Goal: Information Seeking & Learning: Understand process/instructions

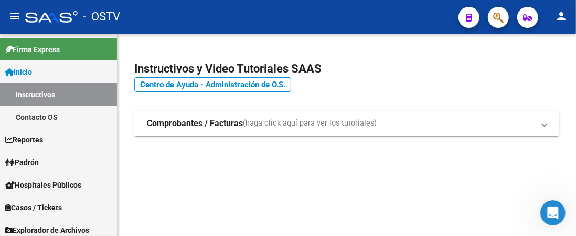
click at [227, 122] on strong "Comprobantes / Facturas" at bounding box center [195, 124] width 96 height 12
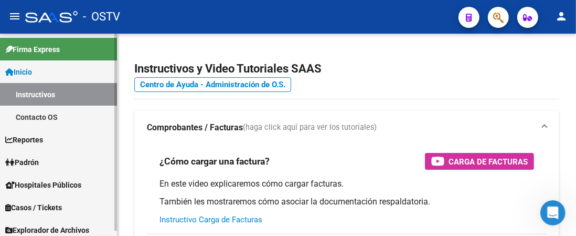
scroll to position [5, 0]
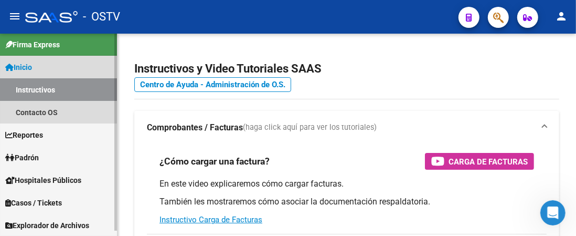
click at [26, 64] on span "Inicio" at bounding box center [18, 67] width 27 height 12
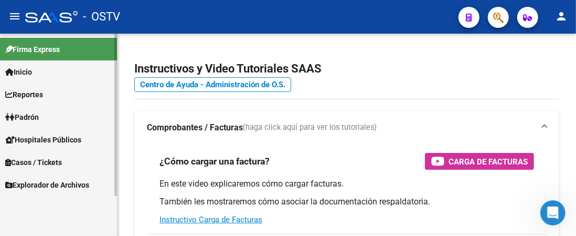
scroll to position [0, 0]
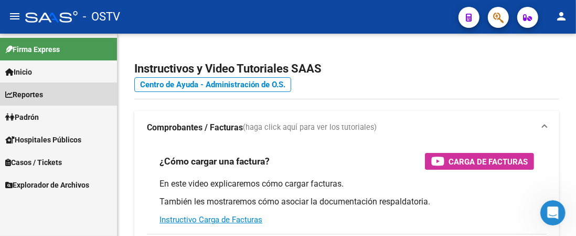
click at [41, 97] on span "Reportes" at bounding box center [24, 95] width 38 height 12
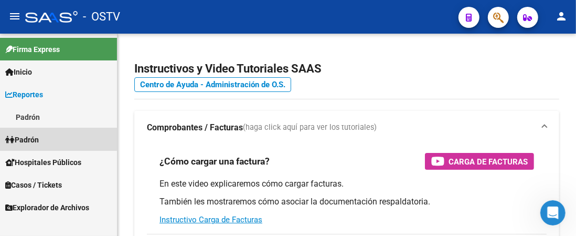
click at [48, 139] on link "Padrón" at bounding box center [58, 139] width 117 height 23
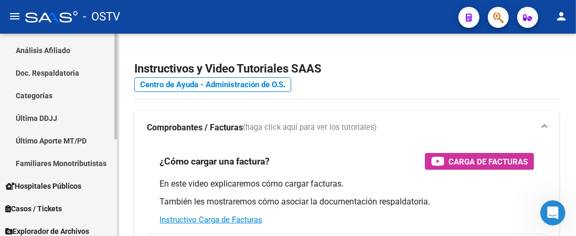
scroll to position [185, 0]
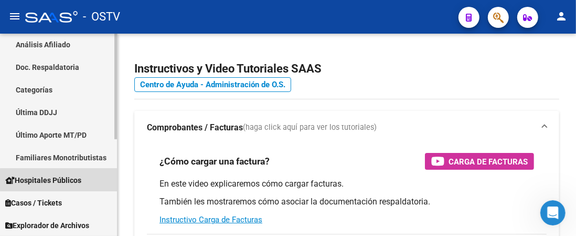
click at [71, 179] on span "Hospitales Públicos" at bounding box center [43, 180] width 76 height 12
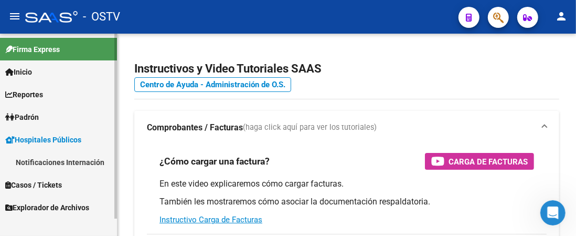
scroll to position [0, 0]
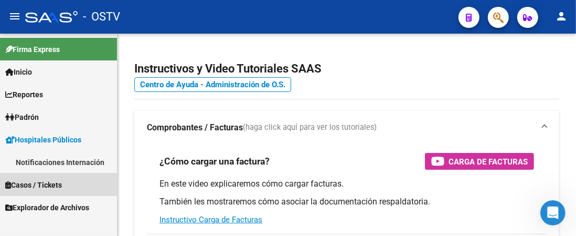
click at [71, 181] on link "Casos / Tickets" at bounding box center [58, 184] width 117 height 23
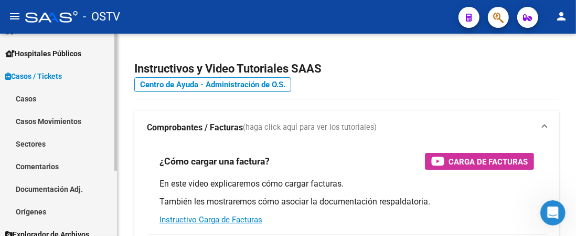
scroll to position [95, 0]
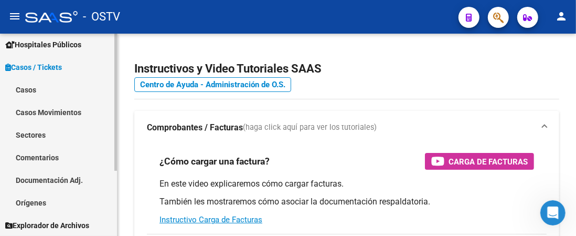
click at [47, 62] on span "Casos / Tickets" at bounding box center [33, 67] width 57 height 12
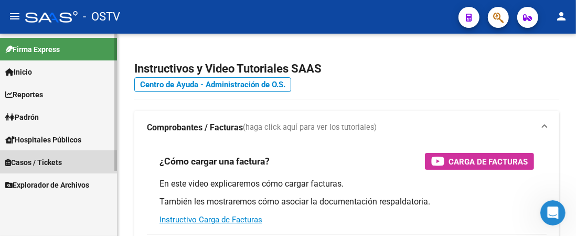
scroll to position [0, 0]
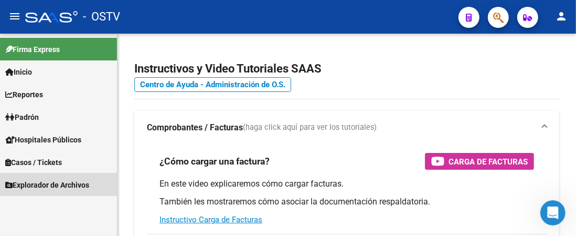
click at [57, 189] on span "Explorador de Archivos" at bounding box center [47, 185] width 84 height 12
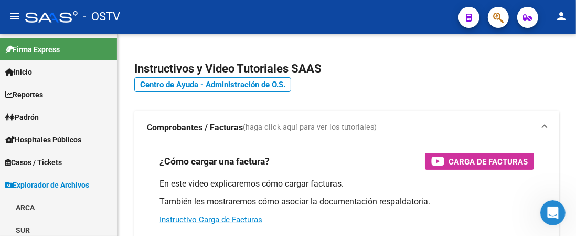
click at [564, 18] on mat-icon "person" at bounding box center [561, 16] width 13 height 13
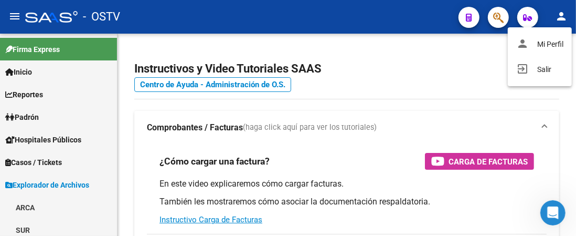
click at [468, 19] on div at bounding box center [288, 118] width 576 height 236
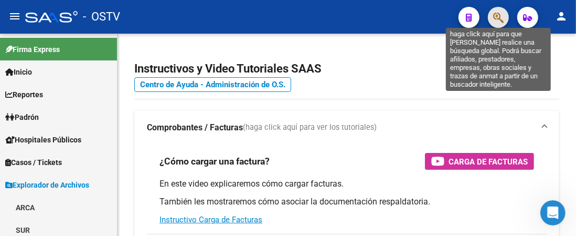
click at [500, 19] on icon "button" at bounding box center [498, 18] width 10 height 12
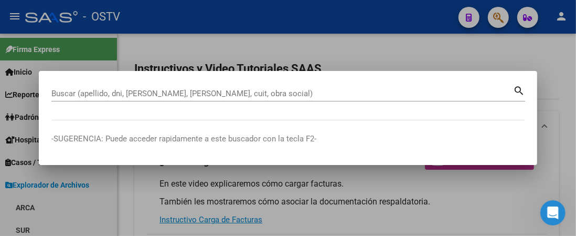
click at [526, 19] on div at bounding box center [288, 118] width 576 height 236
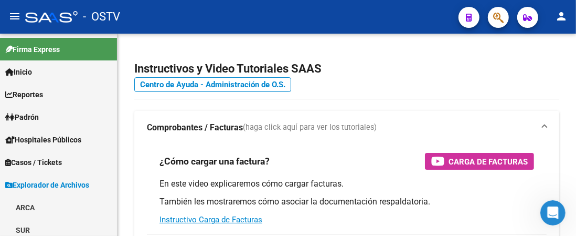
click at [526, 20] on icon "button" at bounding box center [528, 18] width 9 height 8
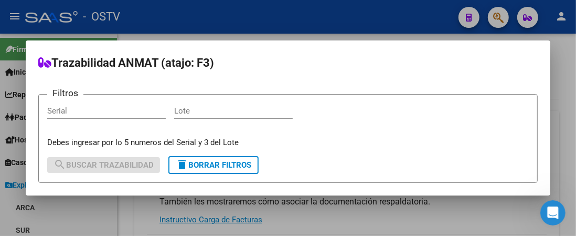
click at [390, 143] on p "Debes ingresar por lo 5 numeros del Serial y 3 del Lote" at bounding box center [288, 142] width 482 height 12
click at [272, 15] on div at bounding box center [288, 118] width 576 height 236
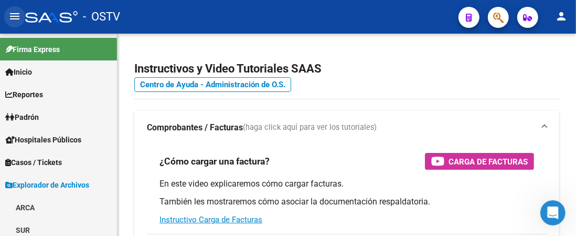
click at [10, 16] on mat-icon "menu" at bounding box center [14, 16] width 13 height 13
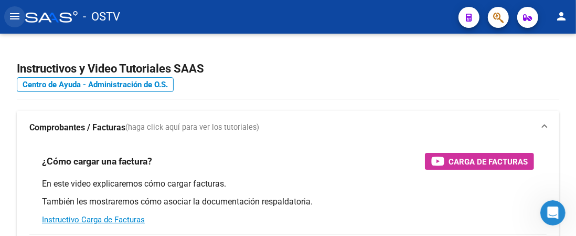
click at [10, 16] on mat-icon "menu" at bounding box center [14, 16] width 13 height 13
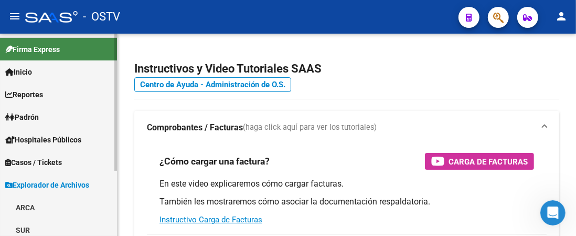
click at [38, 46] on span "Firma Express" at bounding box center [32, 50] width 55 height 12
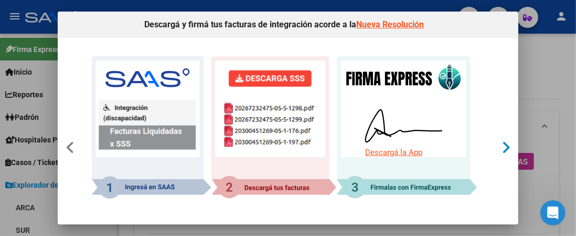
click at [504, 154] on div at bounding box center [506, 148] width 19 height 68
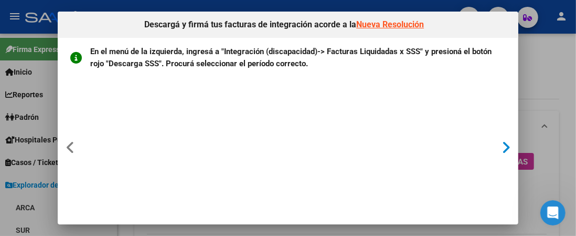
click at [504, 154] on div at bounding box center [506, 148] width 19 height 68
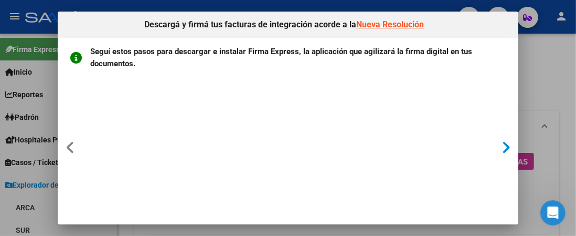
click at [504, 154] on div at bounding box center [506, 148] width 19 height 68
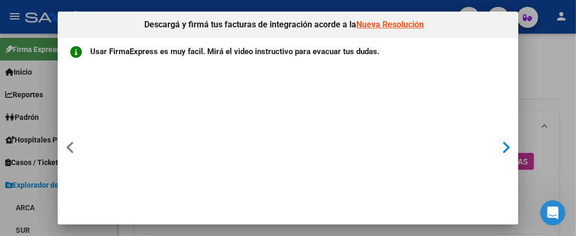
click at [503, 154] on icon at bounding box center [506, 147] width 9 height 15
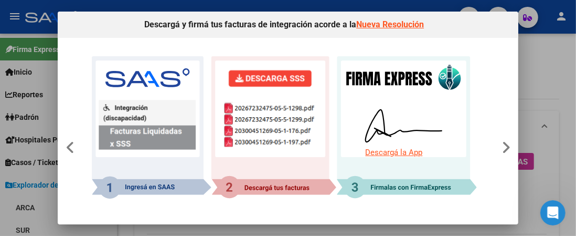
click at [545, 52] on div at bounding box center [288, 118] width 576 height 236
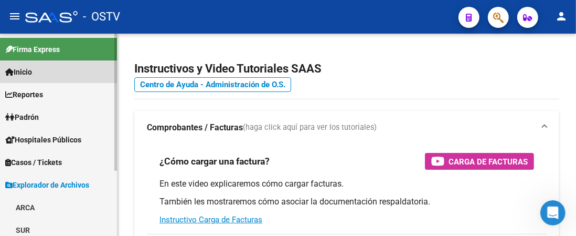
click at [43, 71] on link "Inicio" at bounding box center [58, 71] width 117 height 23
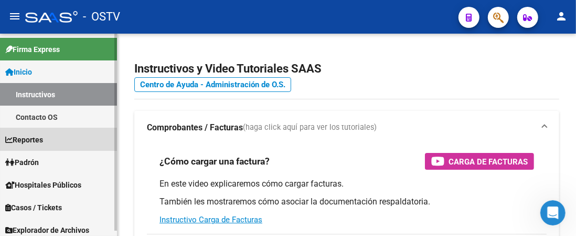
click at [36, 139] on span "Reportes" at bounding box center [24, 140] width 38 height 12
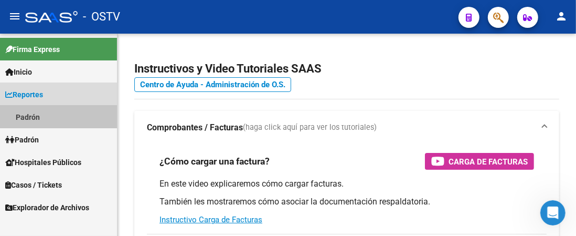
click at [36, 120] on link "Padrón" at bounding box center [58, 116] width 117 height 23
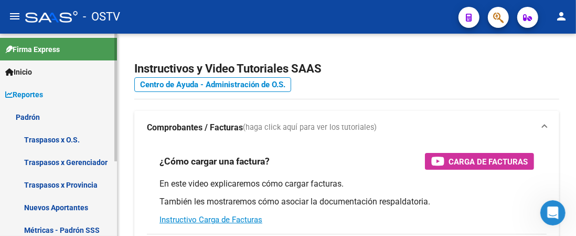
click at [22, 95] on span "Reportes" at bounding box center [24, 95] width 38 height 12
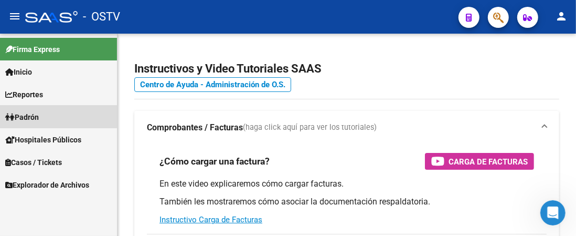
click at [28, 115] on span "Padrón" at bounding box center [22, 117] width 34 height 12
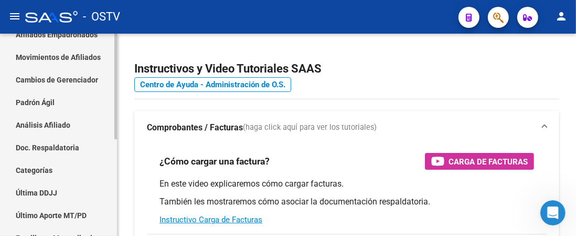
scroll to position [157, 0]
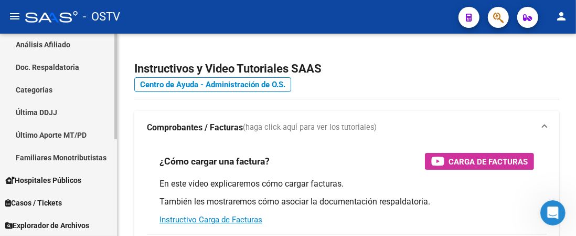
click at [58, 177] on span "Hospitales Públicos" at bounding box center [43, 180] width 76 height 12
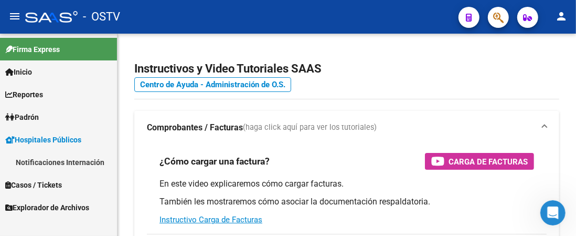
scroll to position [0, 0]
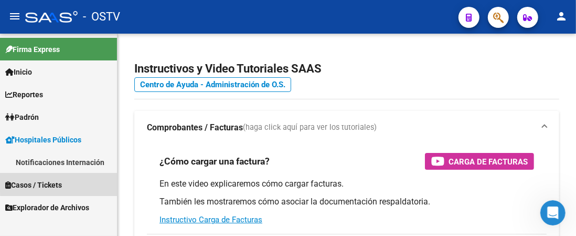
click at [62, 181] on span "Casos / Tickets" at bounding box center [33, 185] width 57 height 12
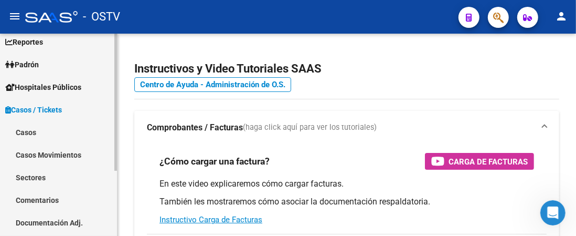
scroll to position [95, 0]
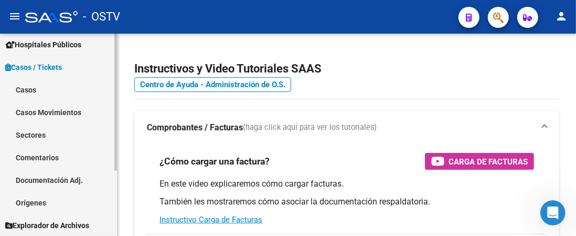
click at [68, 66] on link "Casos / Tickets" at bounding box center [58, 67] width 117 height 23
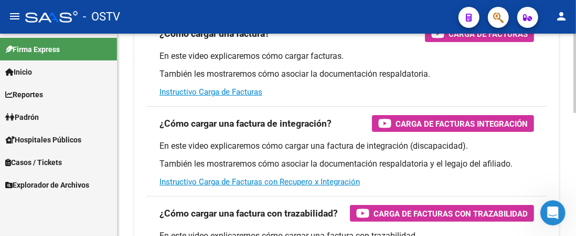
scroll to position [157, 0]
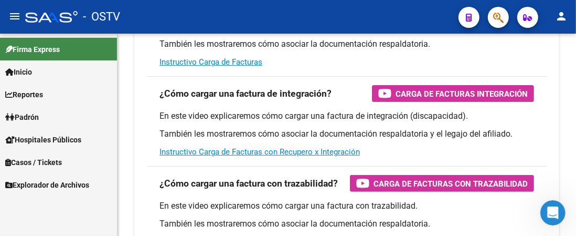
click at [67, 44] on link "Firma Express" at bounding box center [58, 49] width 117 height 23
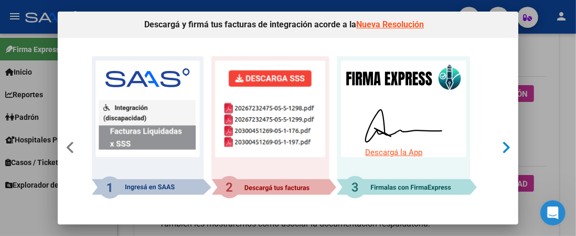
click at [497, 149] on div at bounding box center [506, 148] width 19 height 68
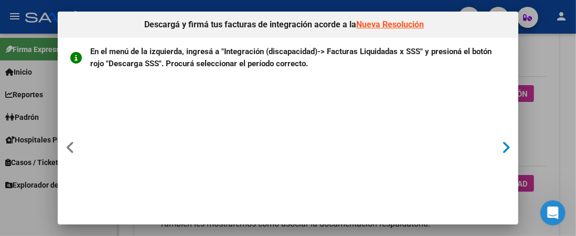
click at [497, 148] on div at bounding box center [506, 148] width 19 height 68
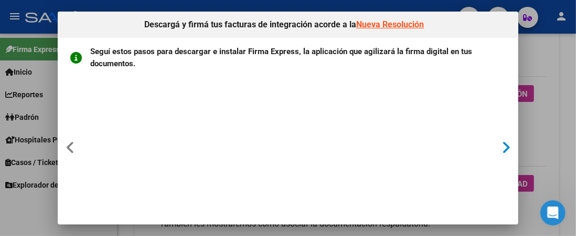
click at [497, 148] on div at bounding box center [506, 148] width 19 height 68
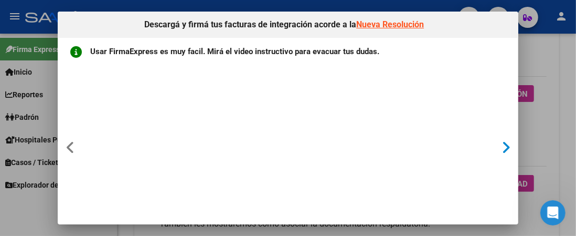
click at [497, 147] on div at bounding box center [506, 148] width 19 height 68
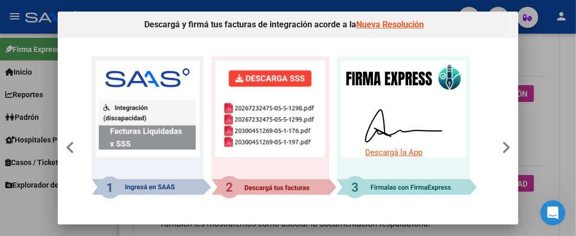
click at [487, 145] on mat-dialog-content "Descargá la App" at bounding box center [284, 127] width 453 height 178
click at [560, 62] on div at bounding box center [288, 118] width 576 height 236
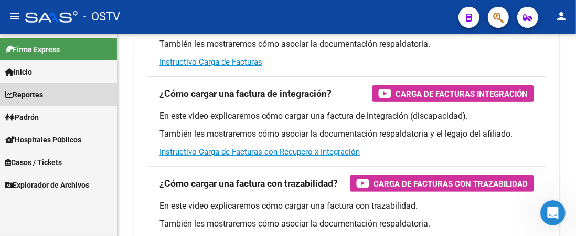
click at [9, 89] on span "Reportes" at bounding box center [24, 95] width 38 height 12
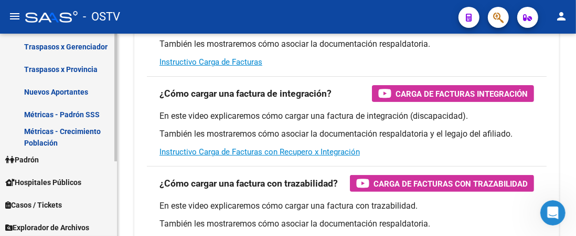
scroll to position [118, 0]
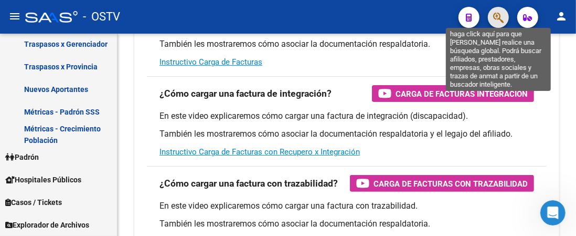
click at [498, 18] on icon "button" at bounding box center [498, 18] width 10 height 12
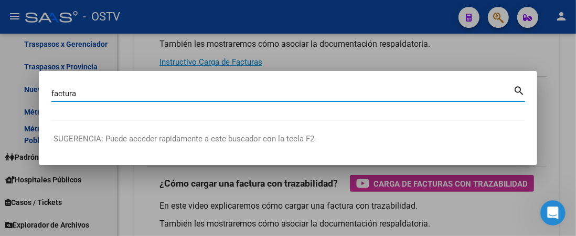
type input "factura"
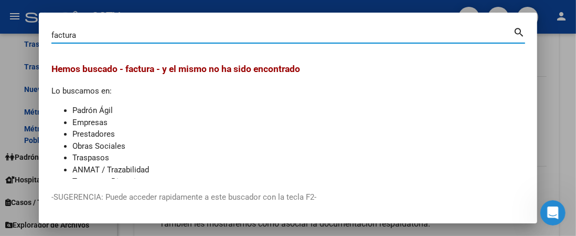
scroll to position [25, 0]
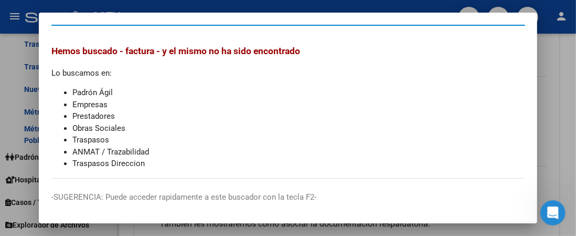
click at [79, 101] on li "Empresas" at bounding box center [298, 105] width 452 height 12
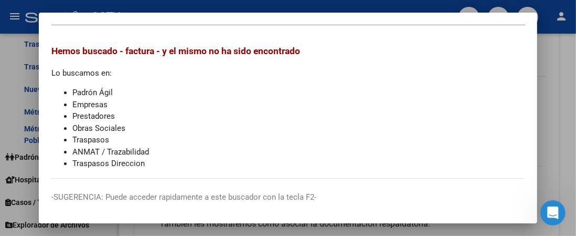
click at [81, 99] on li "Empresas" at bounding box center [298, 105] width 452 height 12
click at [546, 62] on div at bounding box center [288, 118] width 576 height 236
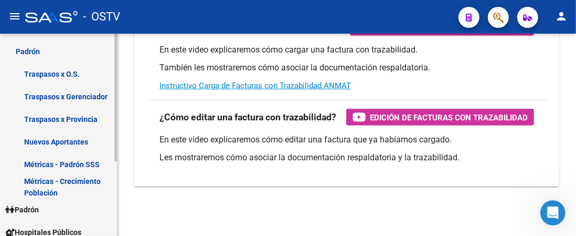
scroll to position [118, 0]
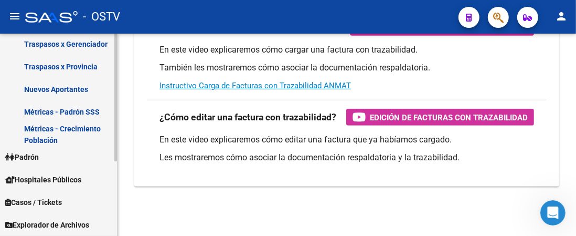
click at [55, 159] on link "Padrón" at bounding box center [58, 156] width 117 height 23
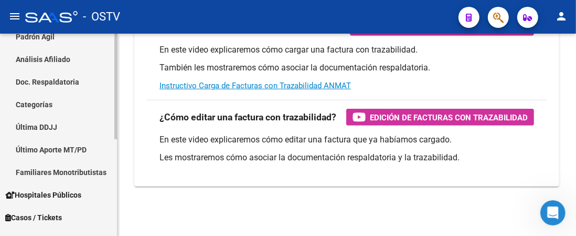
scroll to position [185, 0]
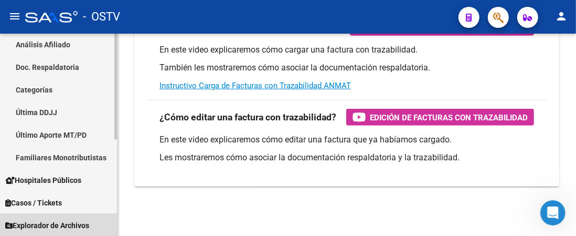
click at [98, 218] on link "Explorador de Archivos" at bounding box center [58, 225] width 117 height 23
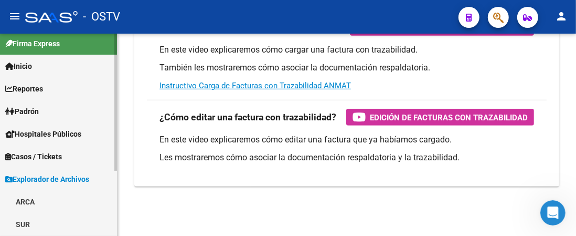
scroll to position [0, 0]
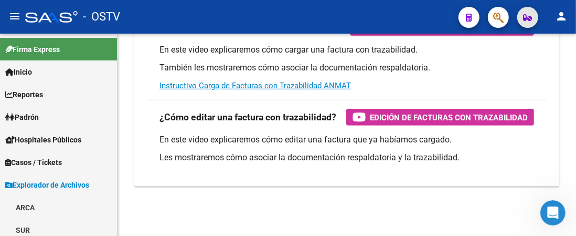
click at [527, 18] on icon "button" at bounding box center [528, 18] width 9 height 8
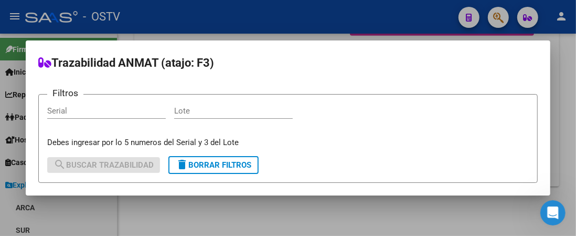
click at [495, 19] on div at bounding box center [288, 118] width 576 height 236
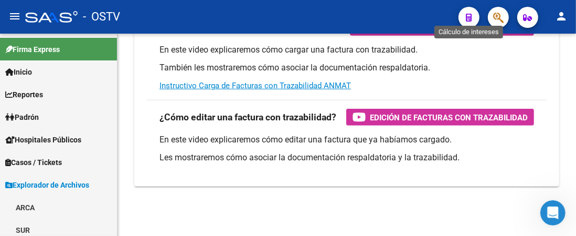
click at [471, 17] on icon "button" at bounding box center [470, 18] width 6 height 8
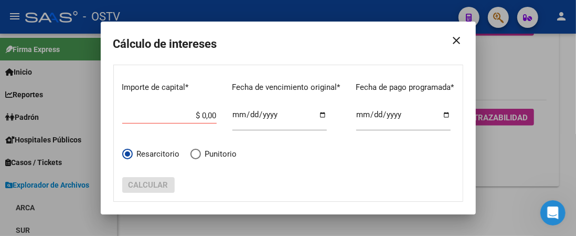
drag, startPoint x: 459, startPoint y: 38, endPoint x: 511, endPoint y: 34, distance: 52.1
click at [460, 38] on mat-icon "close" at bounding box center [452, 40] width 21 height 29
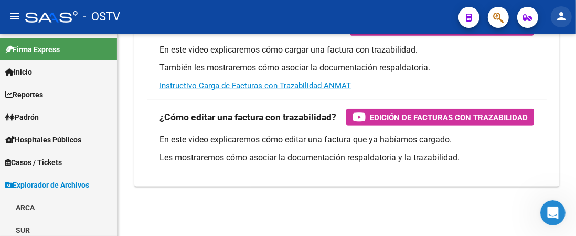
click at [558, 15] on mat-icon "person" at bounding box center [561, 16] width 13 height 13
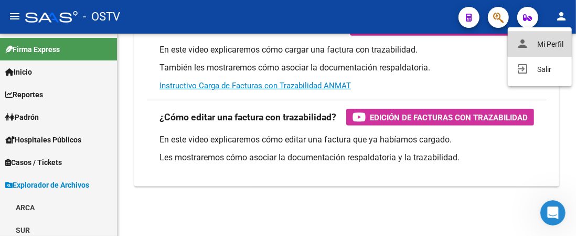
click at [554, 50] on button "person Mi Perfil" at bounding box center [540, 43] width 64 height 25
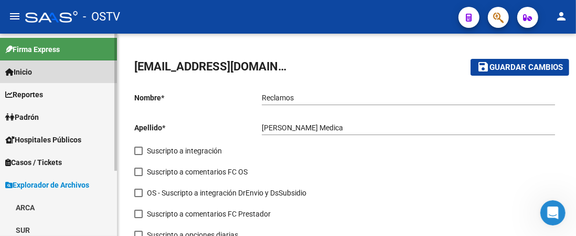
click at [25, 73] on span "Inicio" at bounding box center [18, 72] width 27 height 12
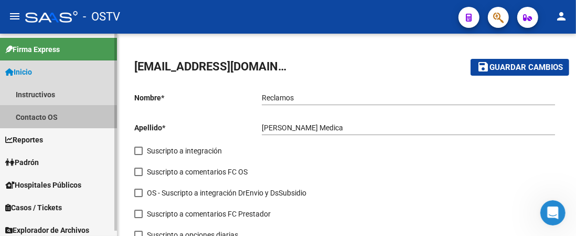
click at [33, 114] on link "Contacto OS" at bounding box center [58, 116] width 117 height 23
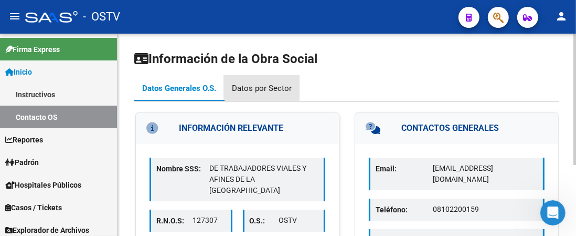
click at [268, 84] on div "Datos por Sector" at bounding box center [262, 88] width 60 height 12
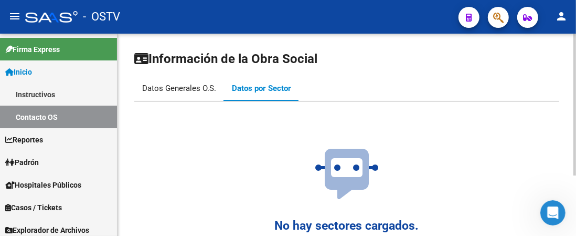
click at [202, 91] on div "Datos Generales O.S." at bounding box center [179, 88] width 74 height 12
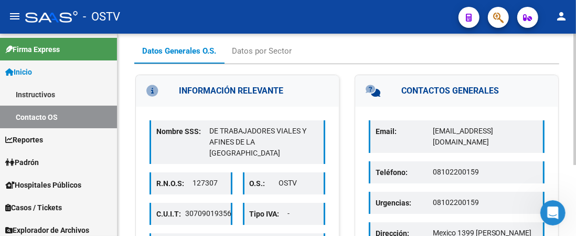
scroll to position [3, 0]
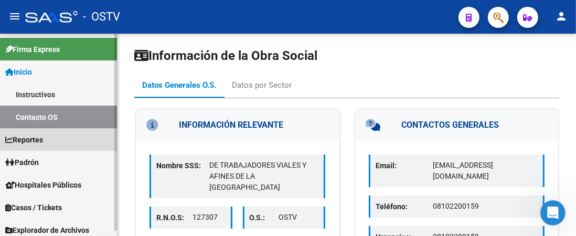
click at [60, 144] on link "Reportes" at bounding box center [58, 139] width 117 height 23
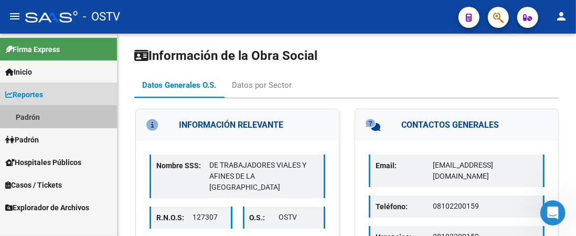
click at [40, 119] on link "Padrón" at bounding box center [58, 116] width 117 height 23
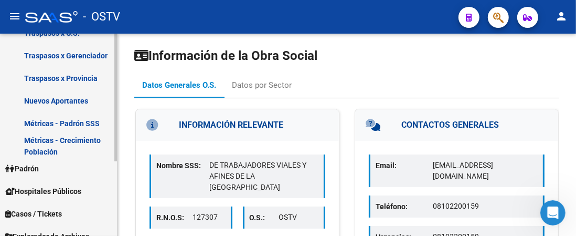
scroll to position [118, 0]
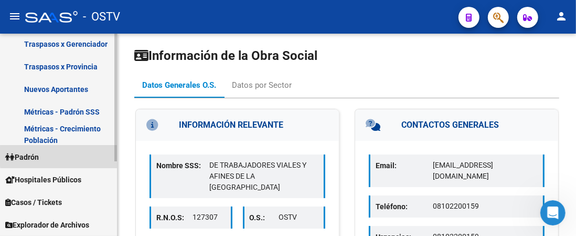
click at [59, 155] on link "Padrón" at bounding box center [58, 156] width 117 height 23
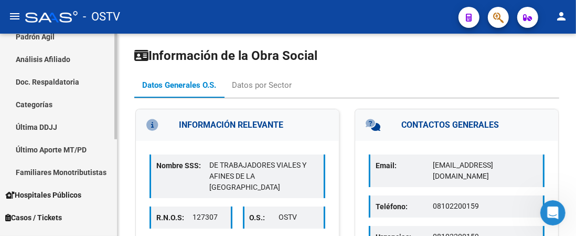
scroll to position [185, 0]
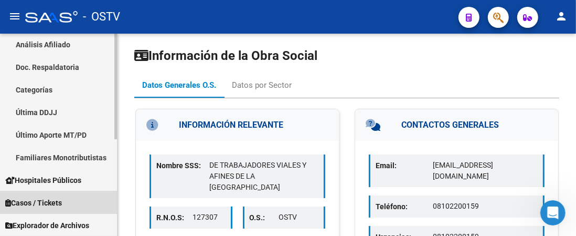
click at [69, 199] on link "Casos / Tickets" at bounding box center [58, 202] width 117 height 23
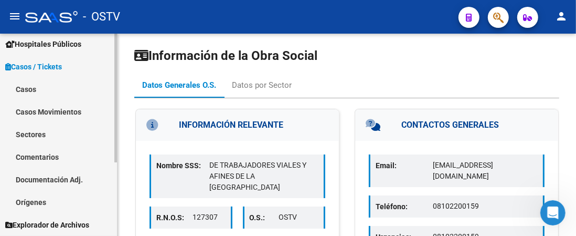
scroll to position [95, 0]
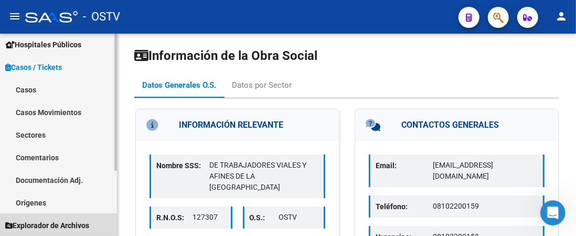
click at [68, 224] on span "Explorador de Archivos" at bounding box center [47, 225] width 84 height 12
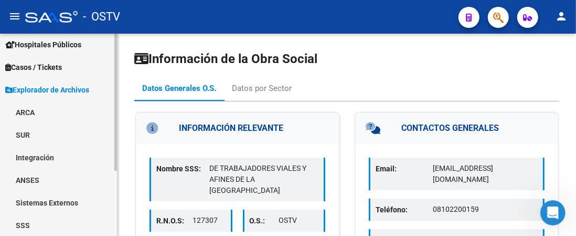
scroll to position [0, 0]
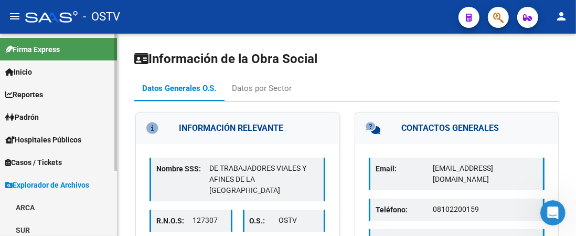
click at [44, 78] on link "Inicio" at bounding box center [58, 71] width 117 height 23
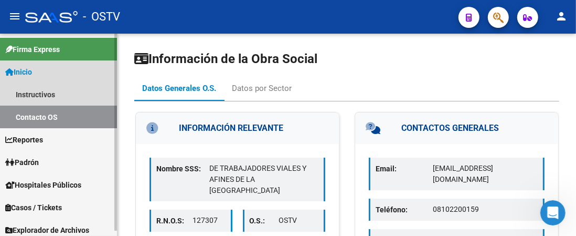
click at [32, 73] on span "Inicio" at bounding box center [18, 72] width 27 height 12
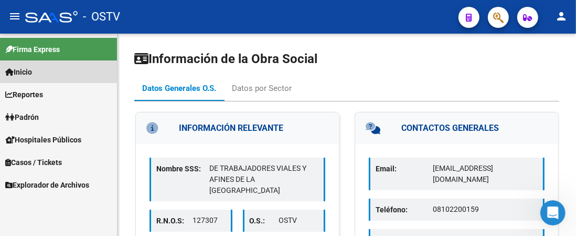
click at [27, 73] on span "Inicio" at bounding box center [18, 72] width 27 height 12
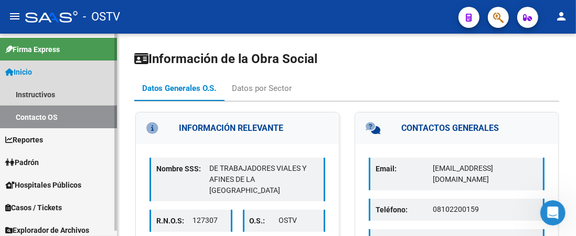
click at [38, 118] on link "Contacto OS" at bounding box center [58, 116] width 117 height 23
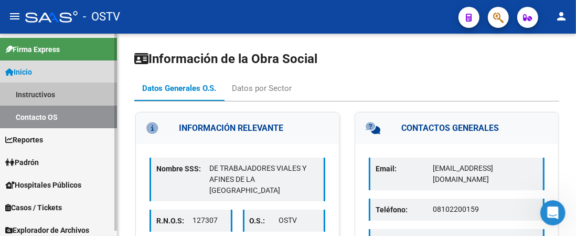
click at [41, 96] on link "Instructivos" at bounding box center [58, 94] width 117 height 23
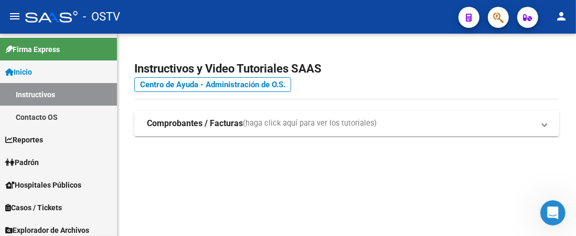
click at [317, 130] on mat-expansion-panel-header "Comprobantes / Facturas (haga click aquí para ver los tutoriales)" at bounding box center [346, 123] width 425 height 25
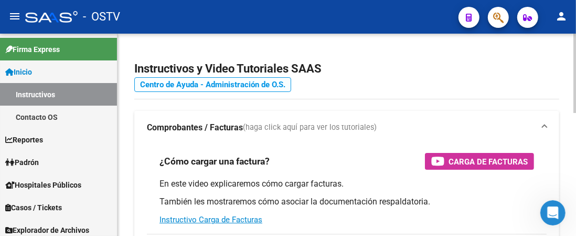
click at [223, 86] on link "Centro de Ayuda - Administración de O.S." at bounding box center [212, 84] width 157 height 15
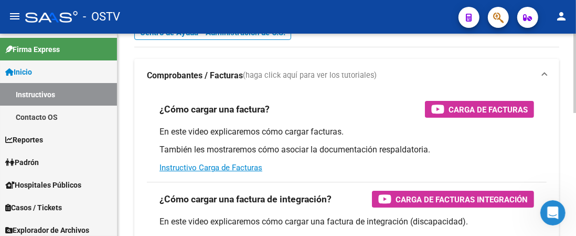
scroll to position [52, 0]
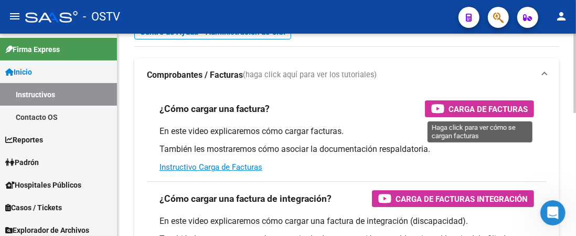
click at [469, 111] on span "Carga de Facturas" at bounding box center [488, 108] width 79 height 13
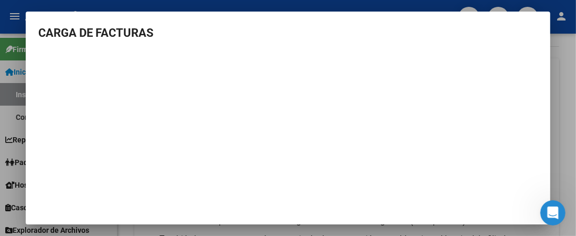
click at [564, 77] on div at bounding box center [288, 118] width 576 height 236
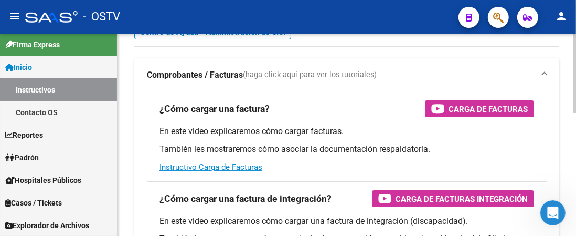
scroll to position [0, 0]
